Goal: Information Seeking & Learning: Learn about a topic

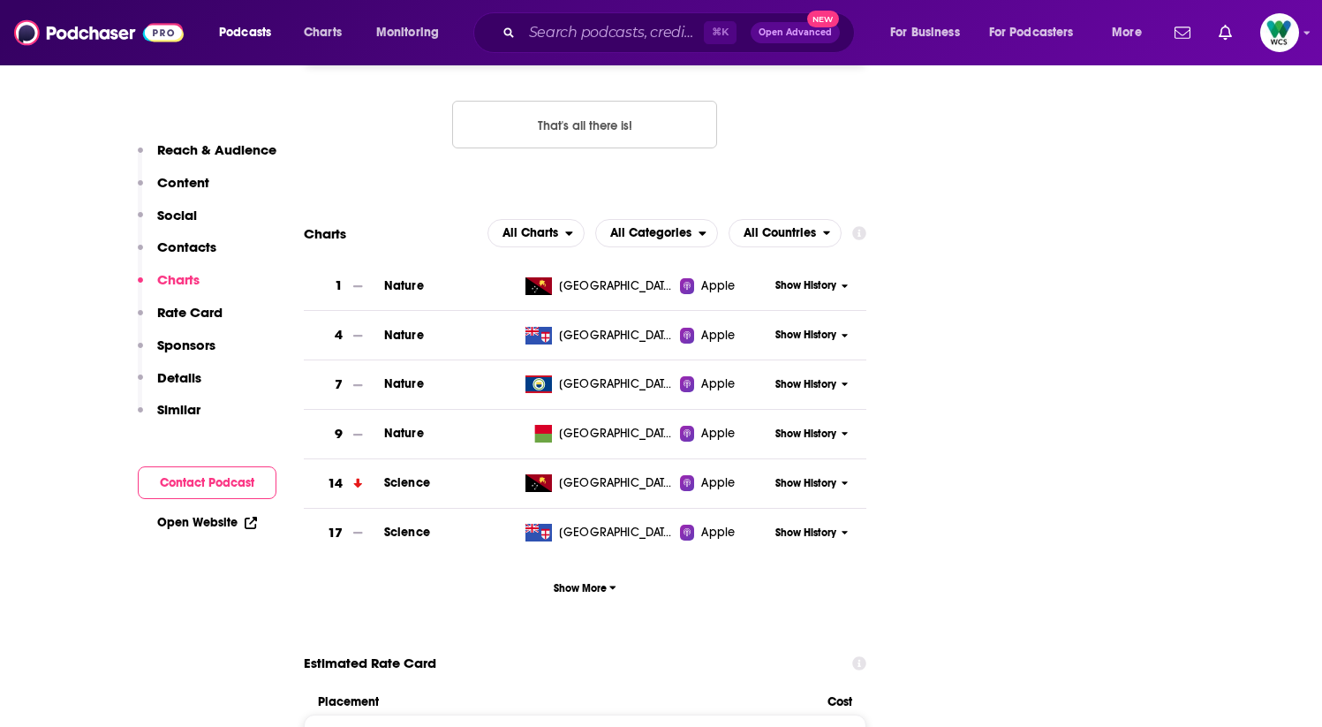
scroll to position [2179, 0]
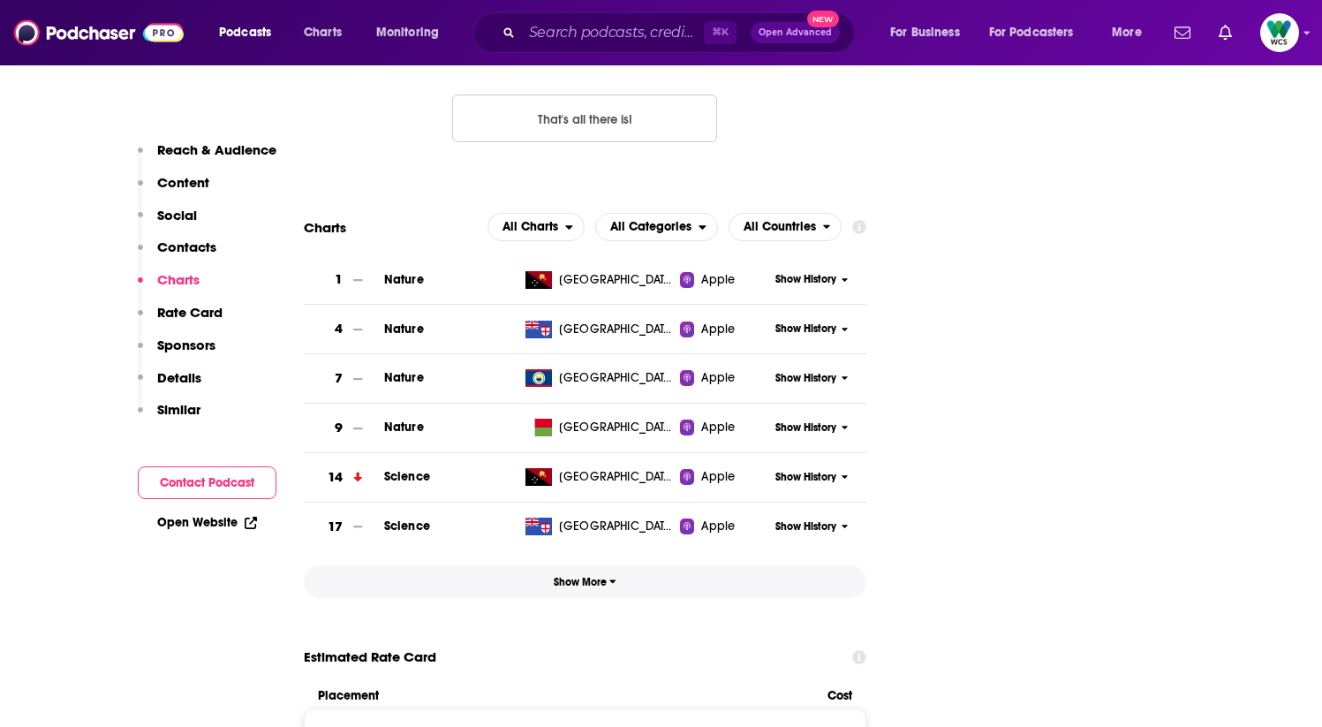
click at [594, 576] on span "Show More" at bounding box center [585, 582] width 63 height 12
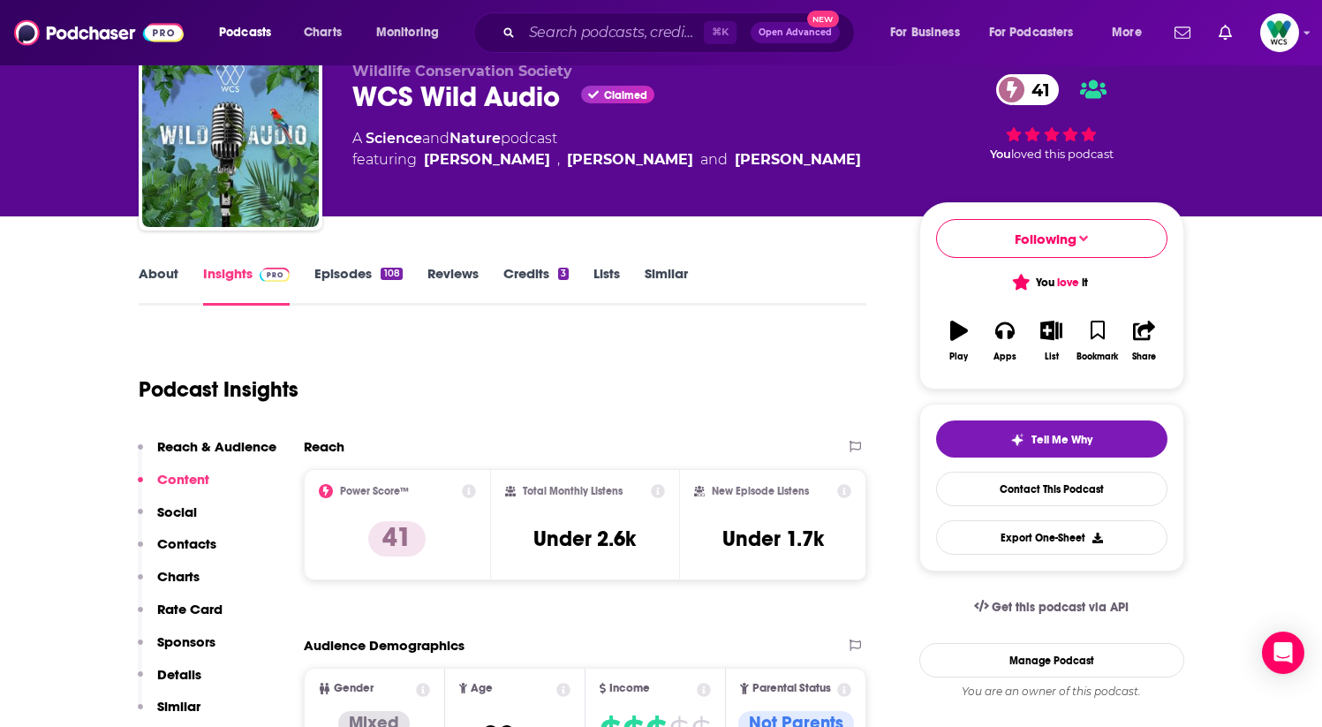
scroll to position [0, 0]
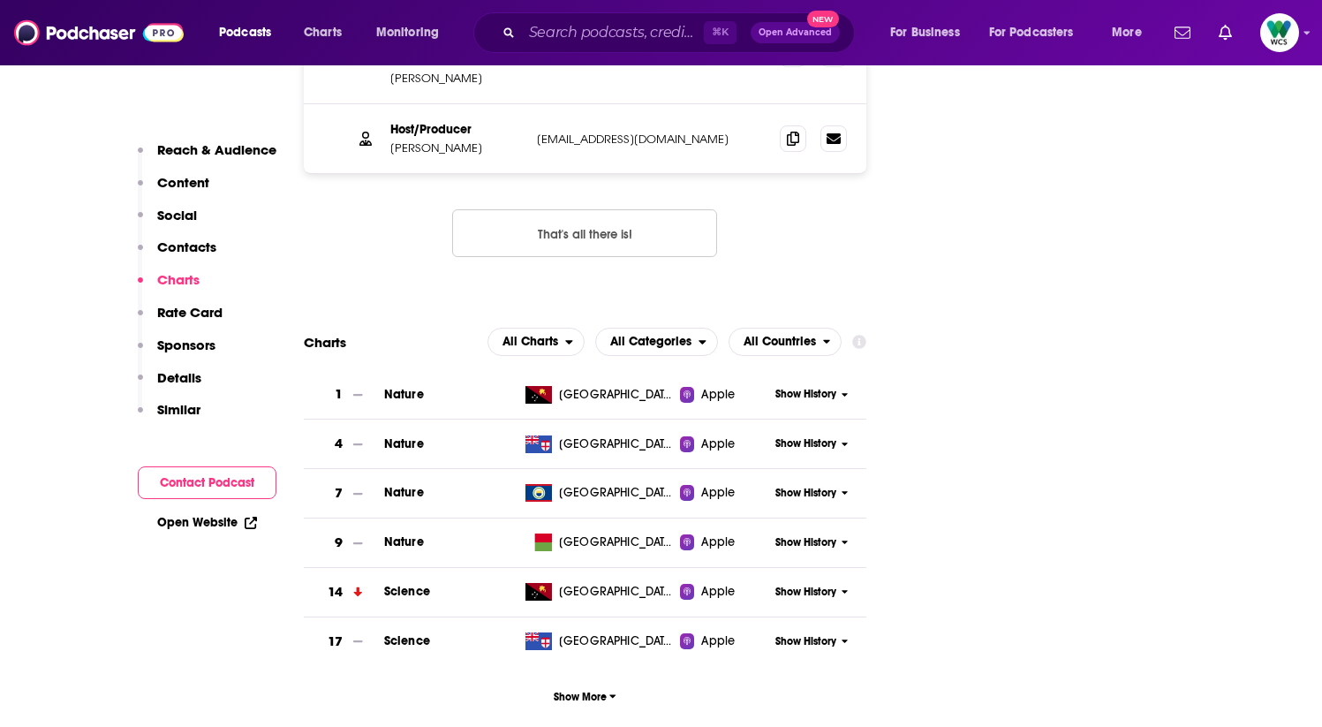
scroll to position [2125, 0]
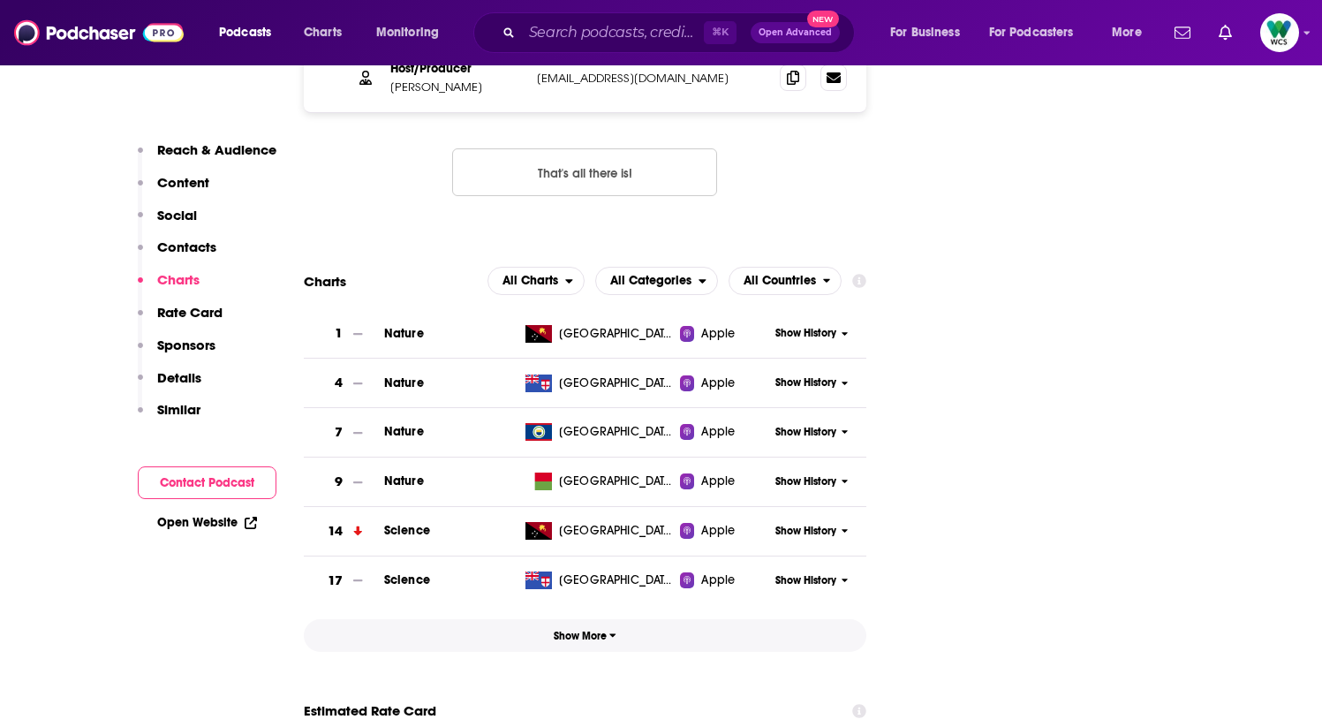
click at [573, 630] on span "Show More" at bounding box center [585, 636] width 63 height 12
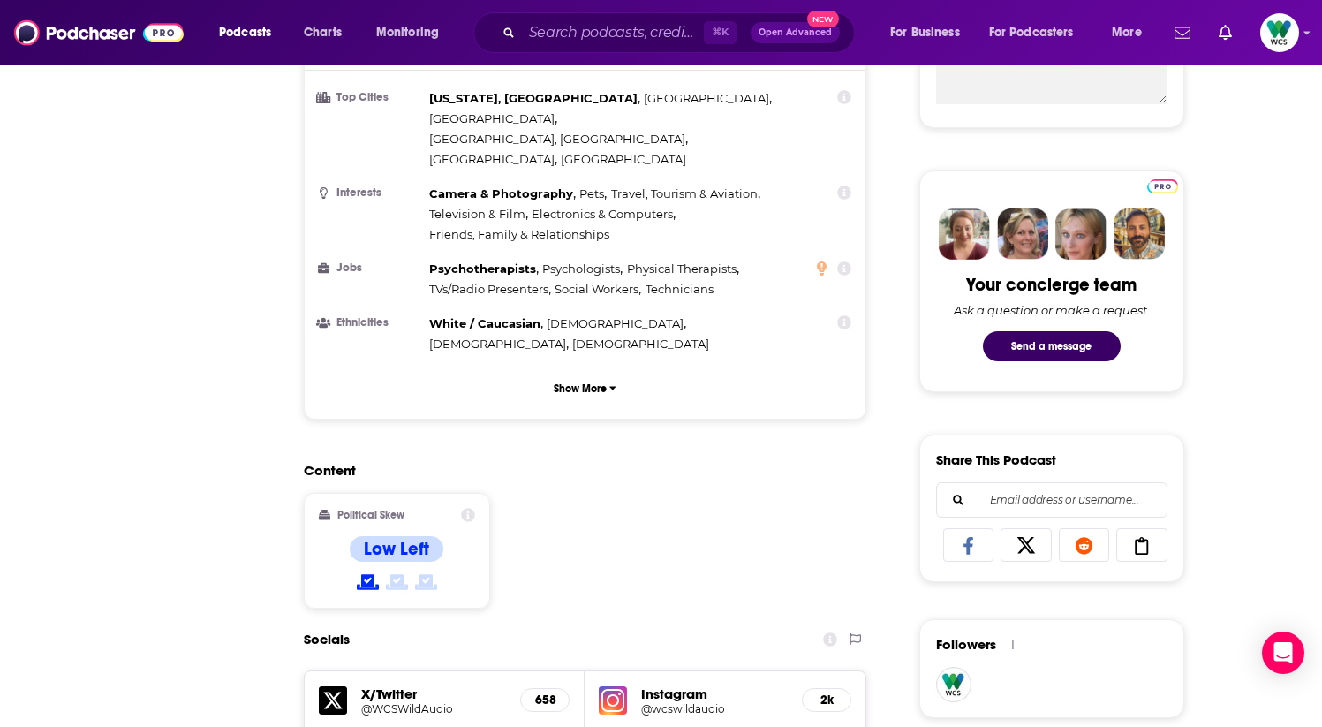
scroll to position [0, 0]
